Goal: Information Seeking & Learning: Understand process/instructions

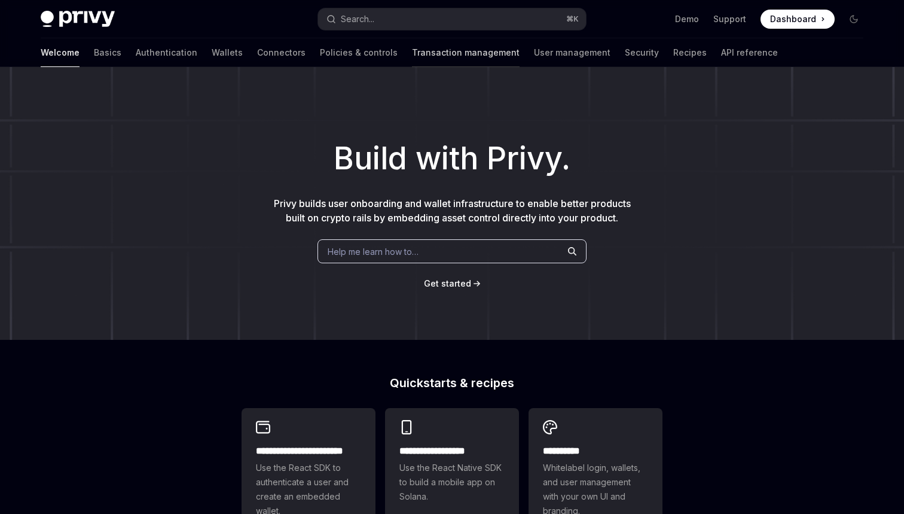
click at [441, 55] on link "Transaction management" at bounding box center [466, 52] width 108 height 29
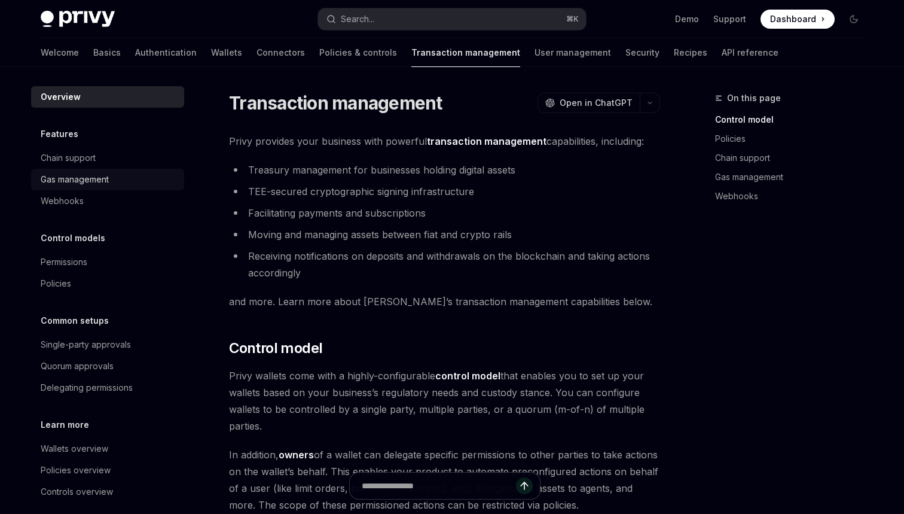
click at [121, 185] on div "Gas management" at bounding box center [109, 179] width 136 height 14
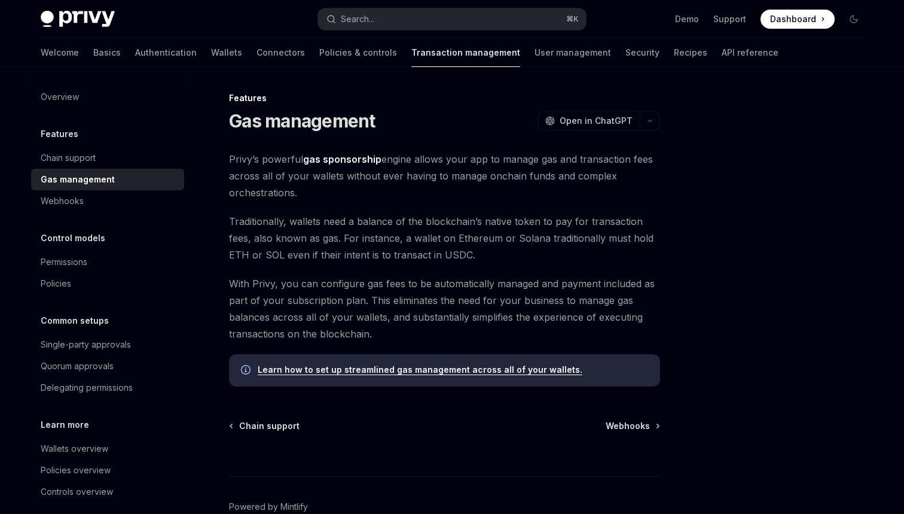
click at [315, 371] on link "Learn how to set up streamlined gas management across all of your wallets." at bounding box center [420, 369] width 325 height 11
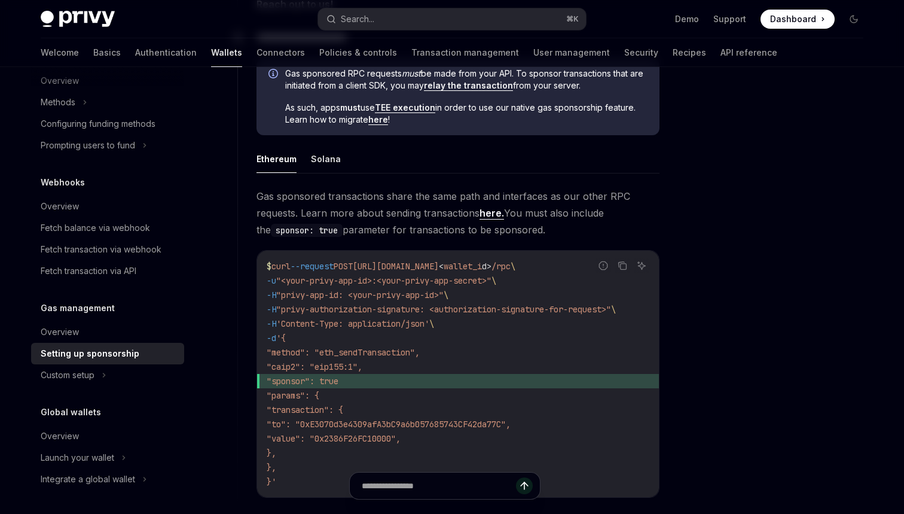
scroll to position [691, 0]
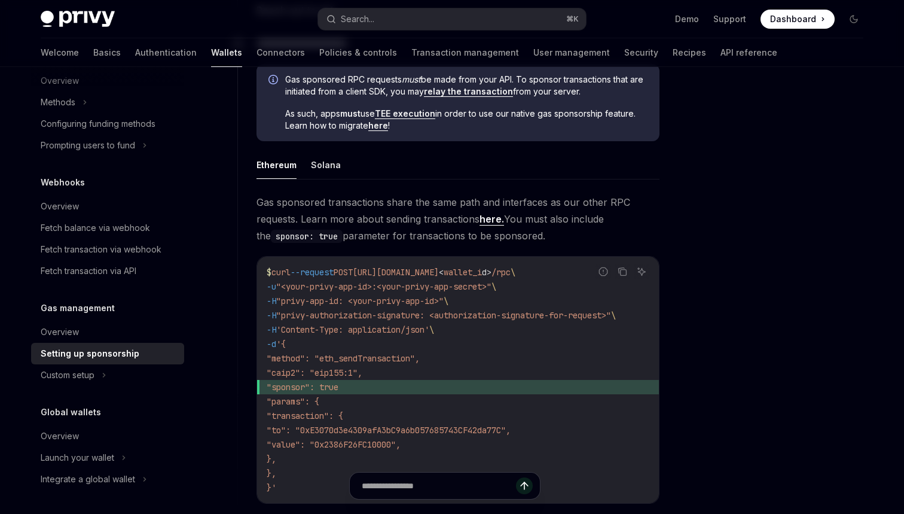
click at [313, 179] on div "Ethereum Solana Gas sponsored transactions share the same path and interfaces a…" at bounding box center [458, 337] width 403 height 372
click at [313, 178] on button "Solana" at bounding box center [326, 165] width 30 height 28
type textarea "*"
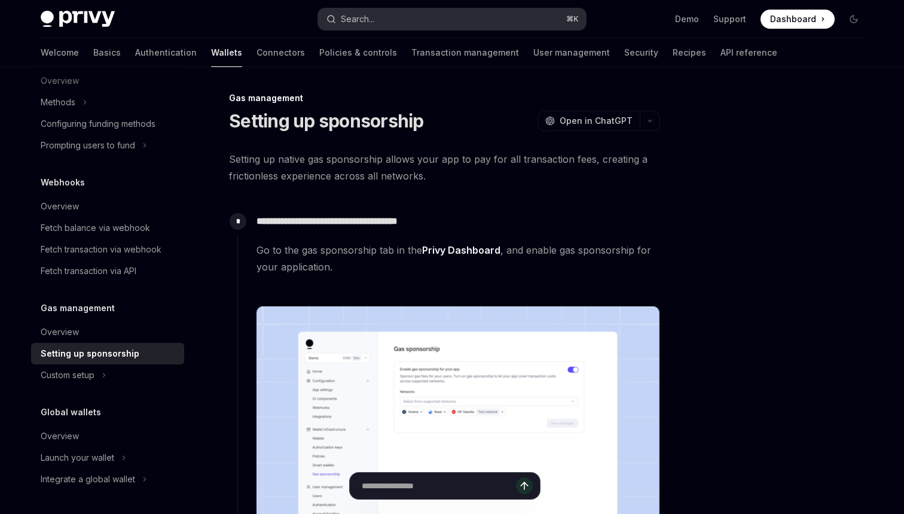
click at [462, 26] on button "Search... ⌘ K" at bounding box center [452, 19] width 268 height 22
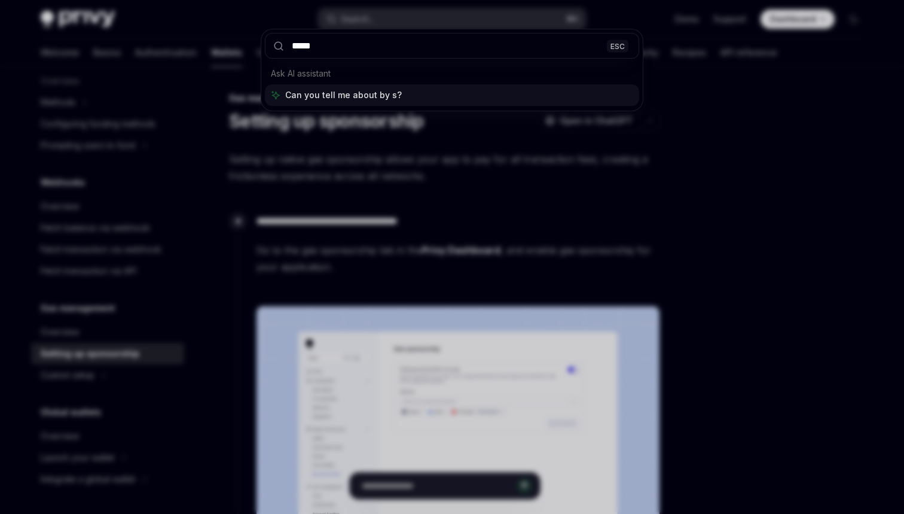
type input "******"
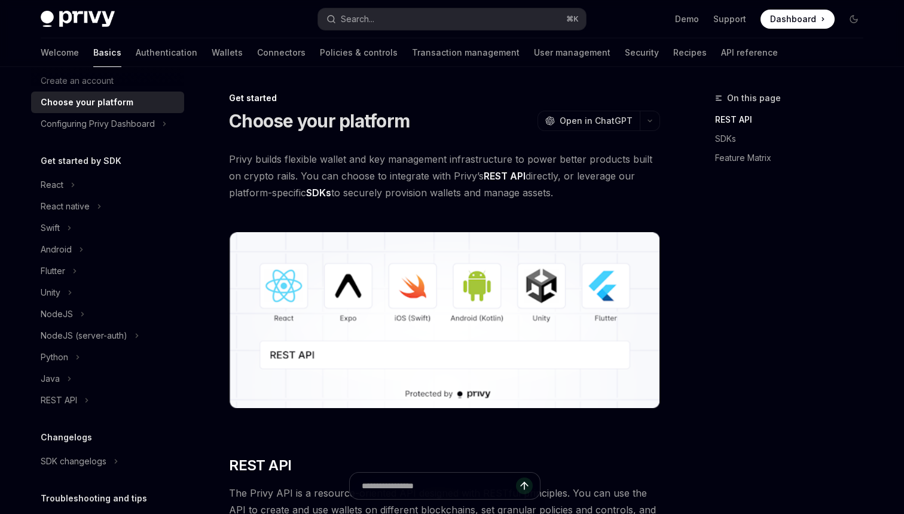
scroll to position [68, 0]
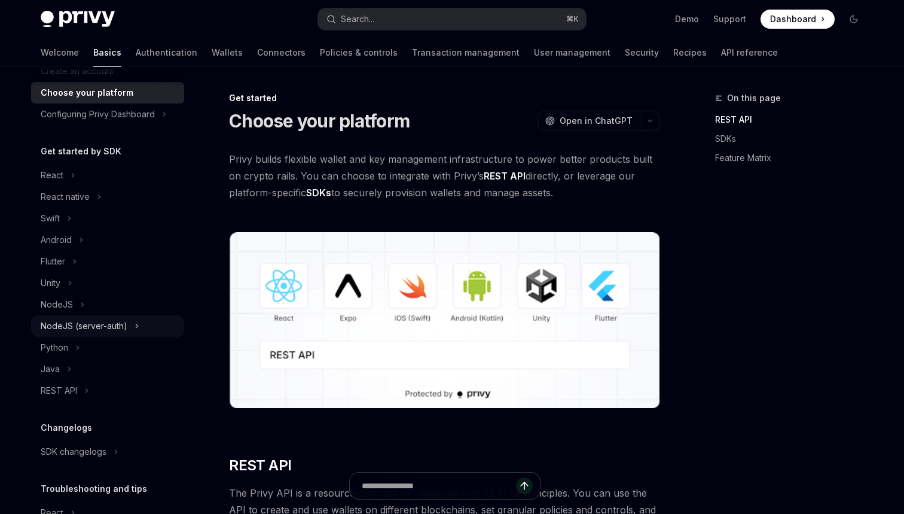
click at [105, 332] on div "NodeJS (server-auth)" at bounding box center [84, 326] width 87 height 14
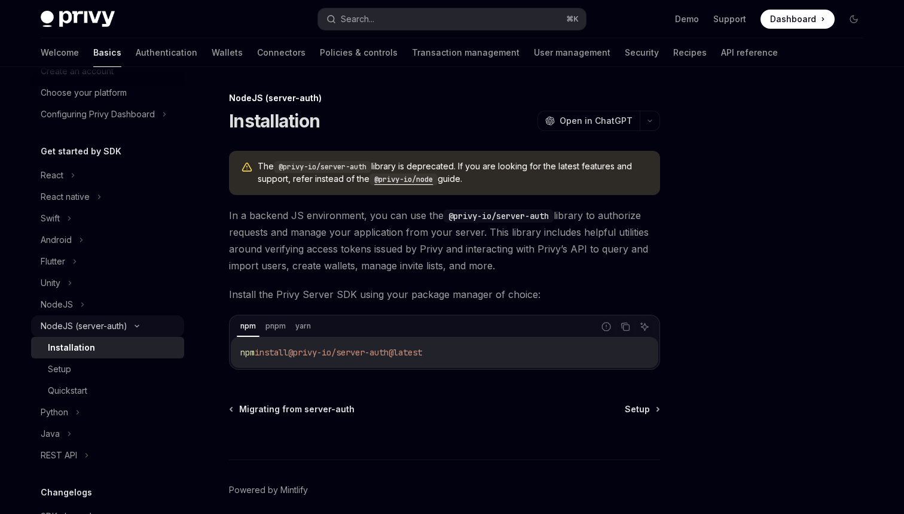
click at [105, 332] on div "NodeJS (server-auth)" at bounding box center [84, 326] width 87 height 14
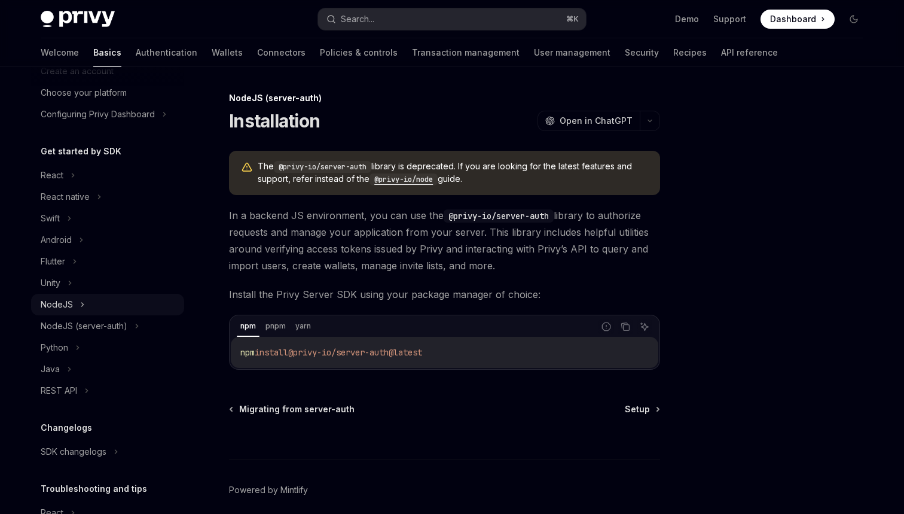
click at [80, 310] on icon at bounding box center [82, 304] width 5 height 14
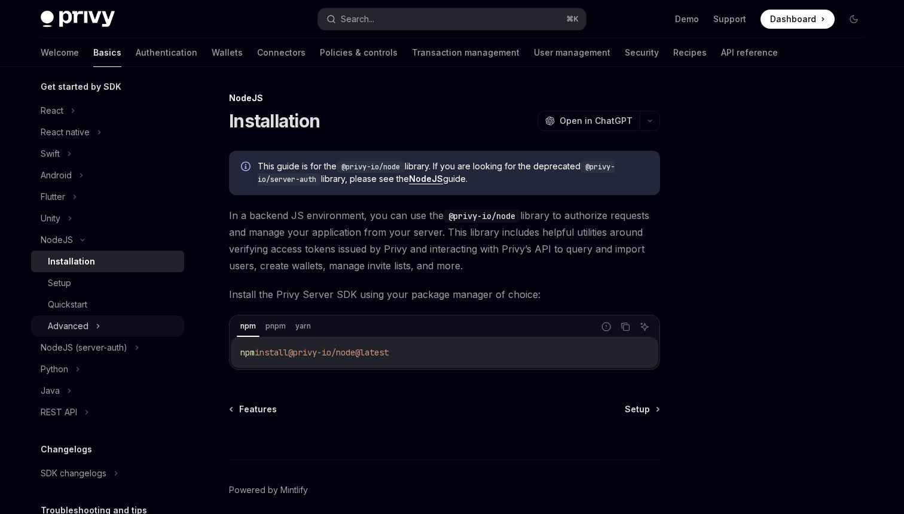
click at [83, 324] on div "Advanced" at bounding box center [68, 326] width 41 height 14
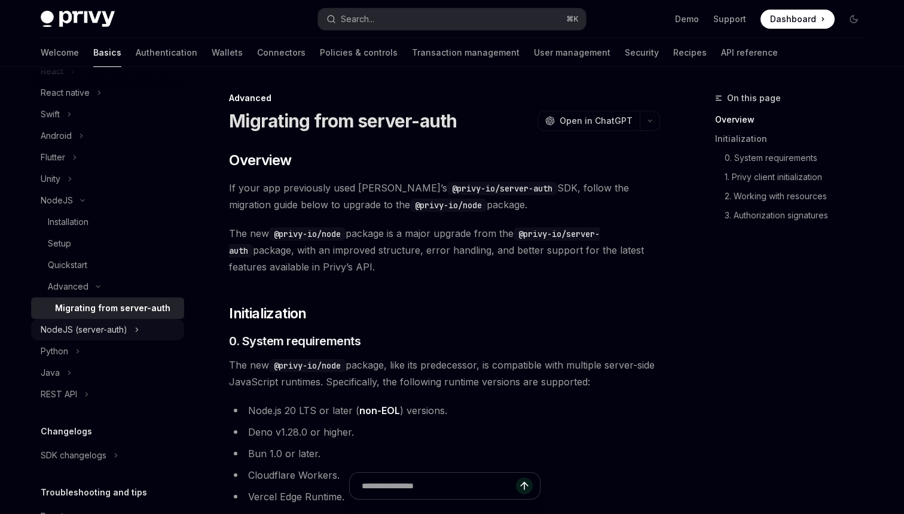
scroll to position [176, 0]
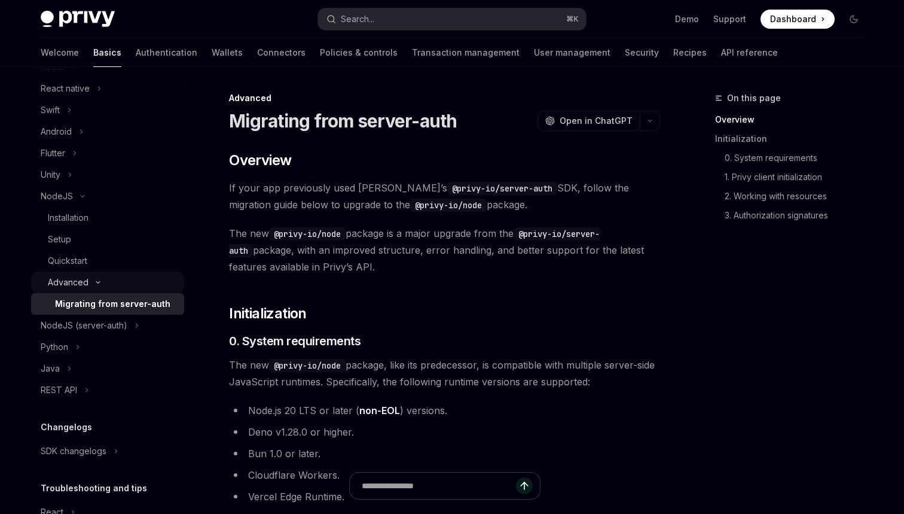
click at [80, 272] on div "Advanced" at bounding box center [107, 283] width 153 height 22
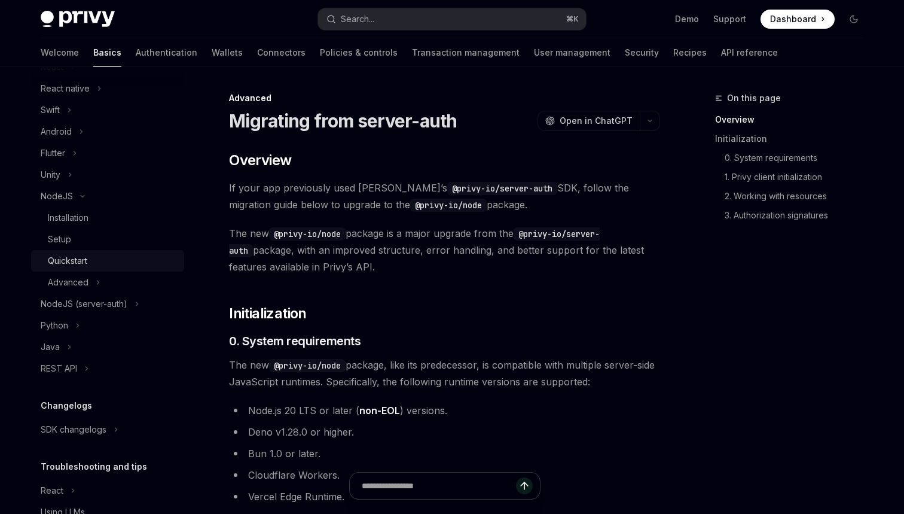
click at [79, 264] on div "Quickstart" at bounding box center [67, 261] width 39 height 14
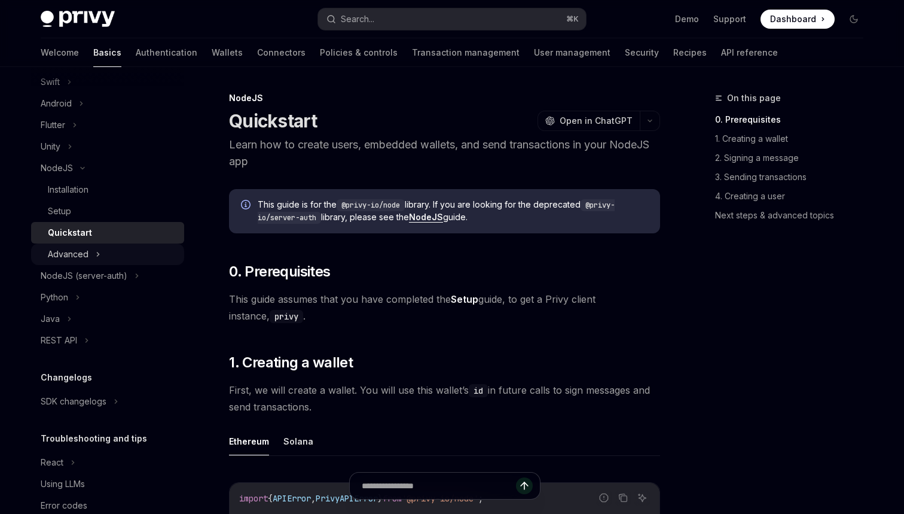
scroll to position [205, 0]
click at [770, 181] on link "3. Sending transactions" at bounding box center [794, 176] width 158 height 19
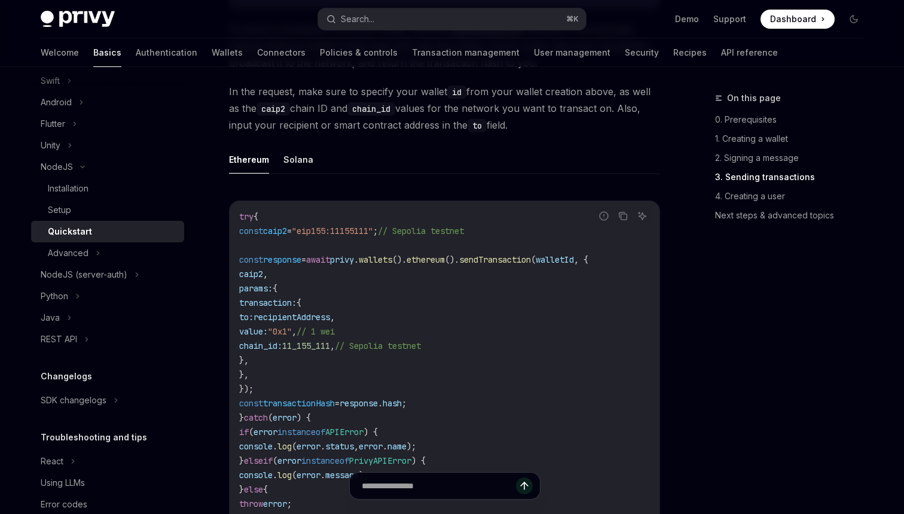
scroll to position [1478, 0]
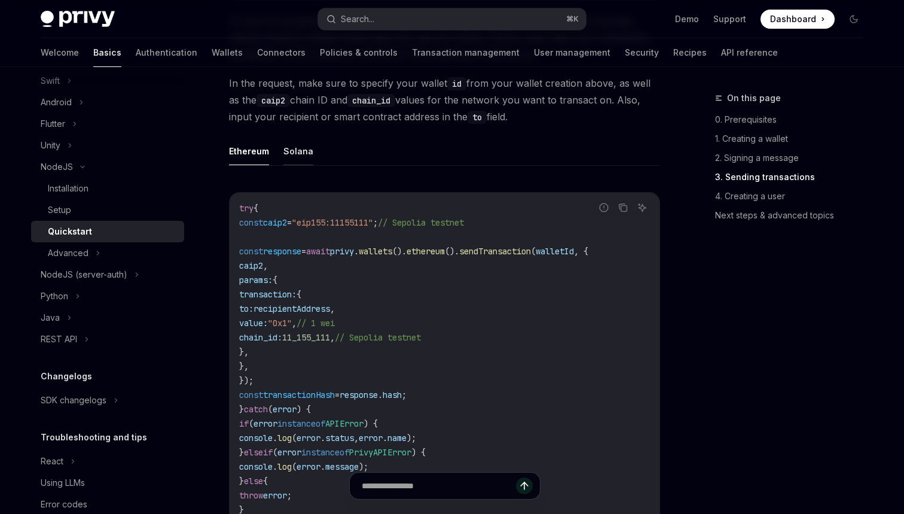
click at [305, 147] on button "Solana" at bounding box center [299, 151] width 30 height 28
type textarea "*"
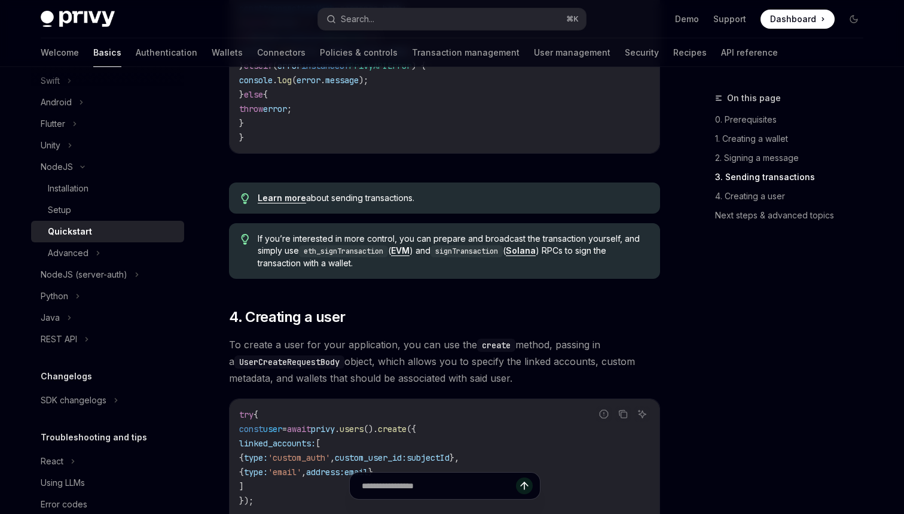
scroll to position [1826, 0]
